Goal: Find specific page/section: Find specific page/section

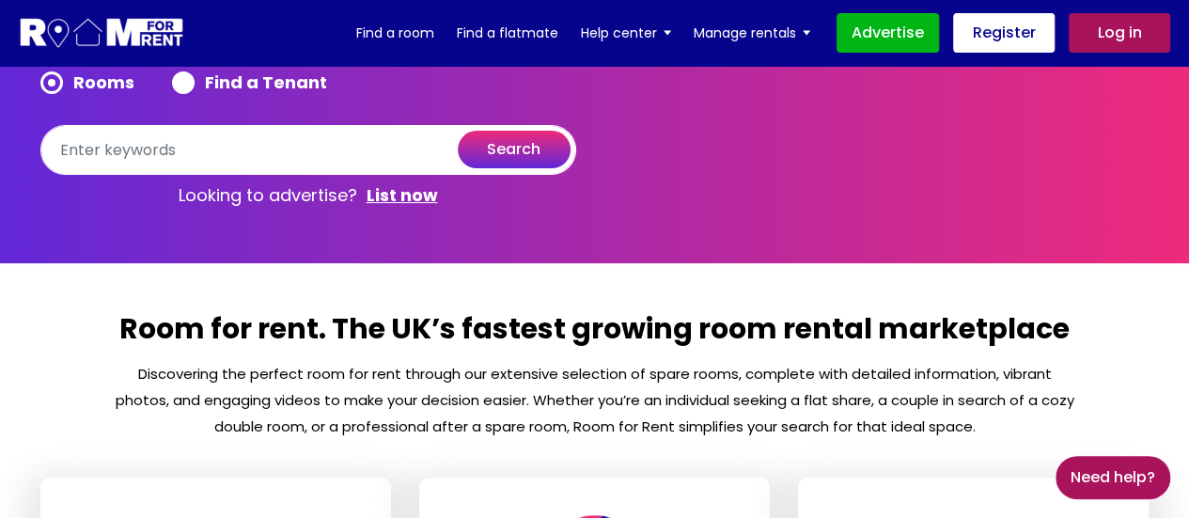
scroll to position [166, 0]
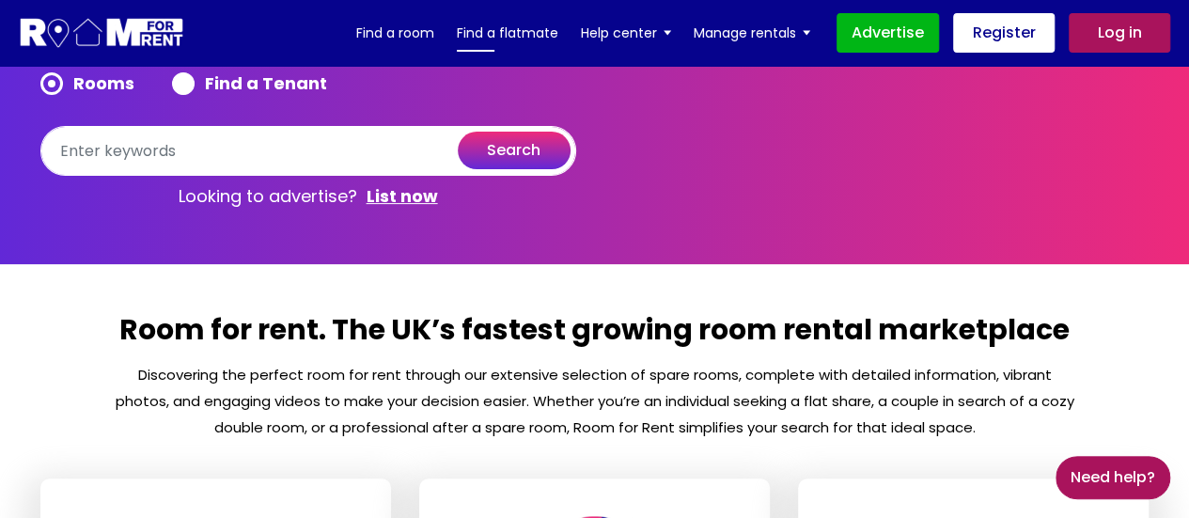
click at [494, 33] on link "Find a flatmate" at bounding box center [507, 33] width 101 height 28
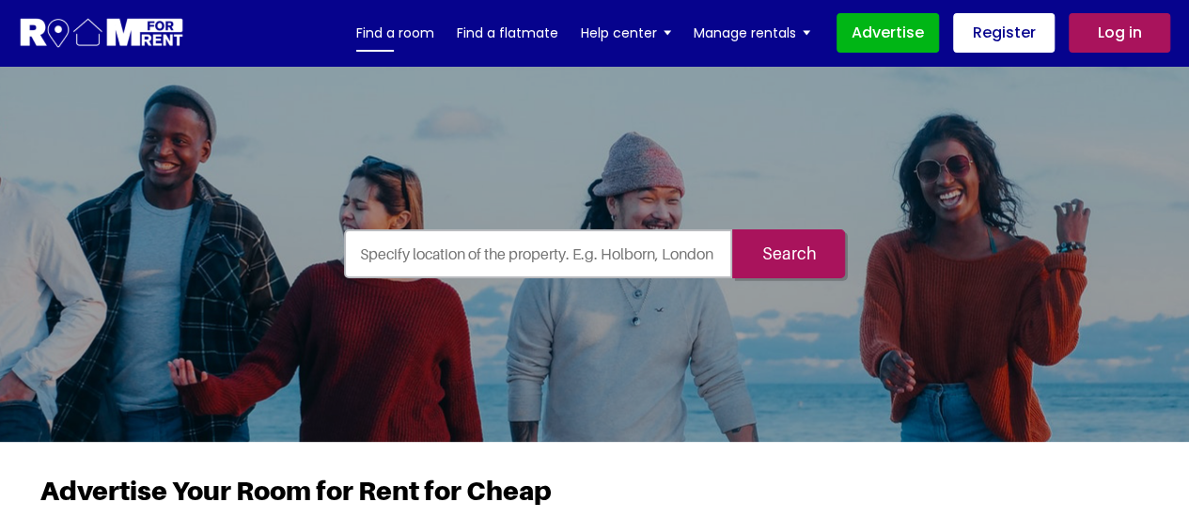
click at [410, 33] on link "Find a room" at bounding box center [395, 33] width 78 height 28
